Goal: Information Seeking & Learning: Learn about a topic

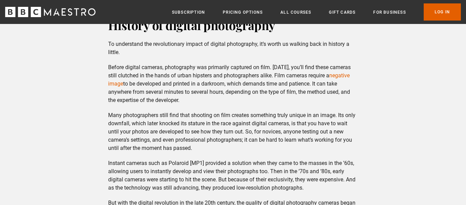
scroll to position [580, 0]
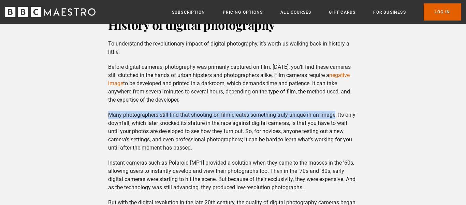
drag, startPoint x: 105, startPoint y: 113, endPoint x: 336, endPoint y: 116, distance: 230.8
click at [336, 116] on div "History of digital photography To understand the revolutionary impact of digita…" at bounding box center [233, 208] width 261 height 384
copy p "Many photographers still find that shooting on film creates something truly uni…"
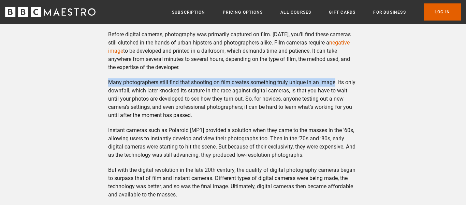
scroll to position [616, 0]
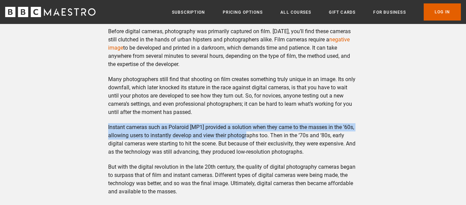
drag, startPoint x: 104, startPoint y: 125, endPoint x: 248, endPoint y: 138, distance: 144.7
click at [248, 138] on div "History of digital photography To understand the revolutionary impact of digita…" at bounding box center [233, 173] width 261 height 384
click at [207, 162] on div "History of digital photography To understand the revolutionary impact of digita…" at bounding box center [233, 173] width 261 height 384
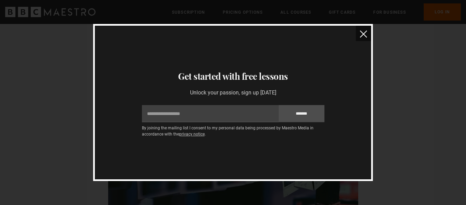
scroll to position [688, 0]
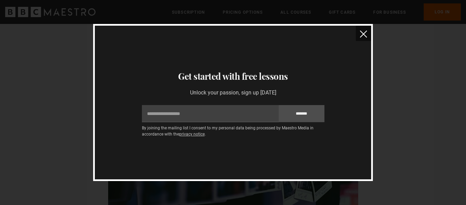
click at [362, 34] on img "close" at bounding box center [363, 33] width 7 height 7
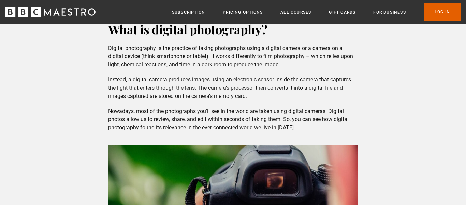
scroll to position [285, 0]
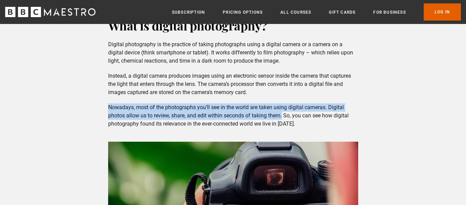
drag, startPoint x: 106, startPoint y: 103, endPoint x: 282, endPoint y: 115, distance: 176.9
click at [282, 115] on div "What is digital photography? Digital photography is the practice of taking phot…" at bounding box center [233, 157] width 261 height 281
copy p "Nowadays, most of the photographs you’ll see in the world are taken using digit…"
